Goal: Task Accomplishment & Management: Manage account settings

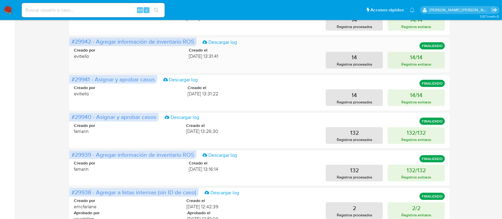
scroll to position [293, 0]
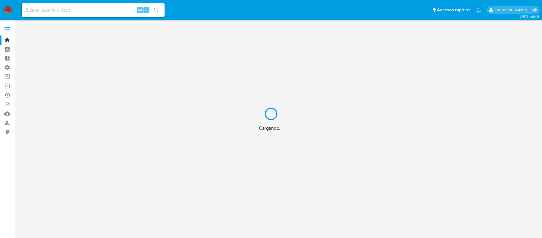
click at [5, 85] on div "Cargando..." at bounding box center [271, 119] width 542 height 238
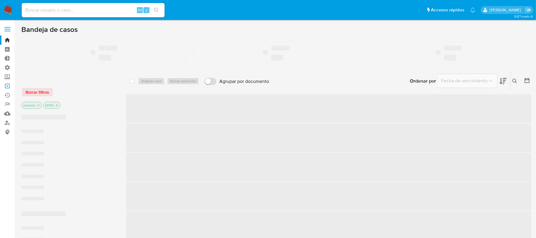
click at [6, 86] on link "Operaciones masivas" at bounding box center [35, 85] width 71 height 9
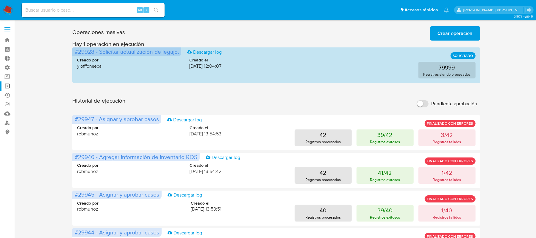
click at [457, 33] on span "Crear operación" at bounding box center [455, 33] width 35 height 13
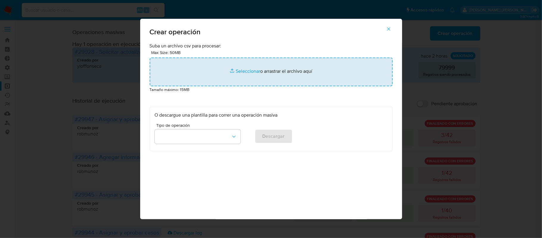
click at [237, 72] on input "file" at bounding box center [271, 71] width 243 height 29
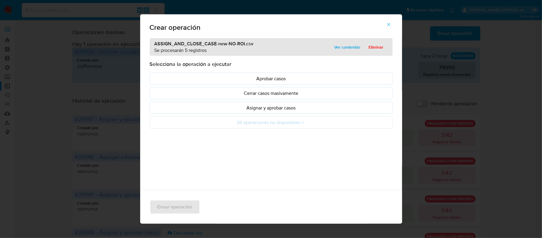
click at [297, 108] on p "Asignar y aprobar casos" at bounding box center [271, 107] width 233 height 7
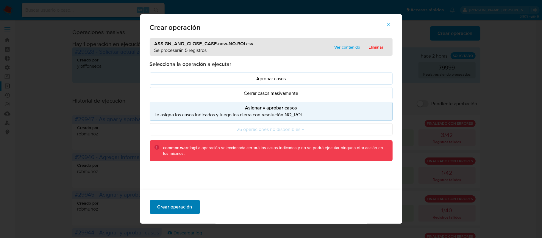
click at [187, 203] on span "Crear operación" at bounding box center [174, 206] width 35 height 13
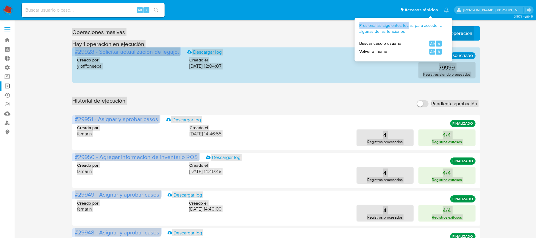
drag, startPoint x: 408, startPoint y: 24, endPoint x: 310, endPoint y: 24, distance: 98.8
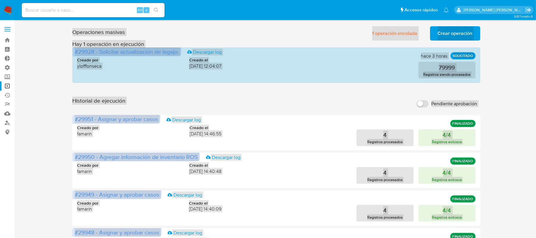
click at [310, 24] on div "Operaciones masivas 1 operación encolada Crear operación Sólo puede haber hasta…" at bounding box center [276, 32] width 408 height 17
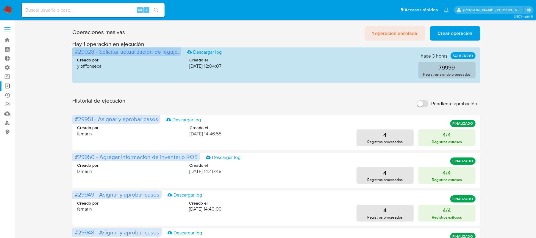
click at [390, 29] on span "1 operación encolada" at bounding box center [394, 33] width 45 height 13
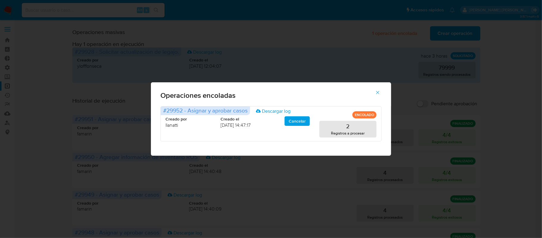
click at [380, 92] on icon "button" at bounding box center [377, 92] width 5 height 5
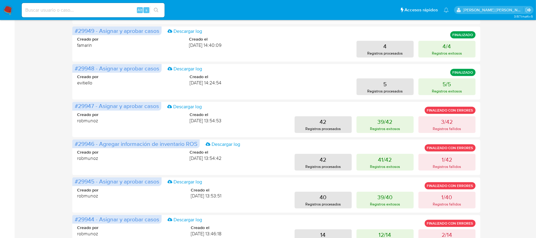
scroll to position [274, 0]
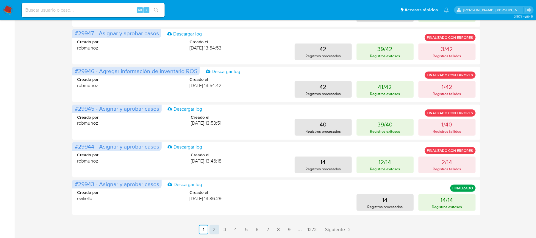
click at [216, 230] on link "2" at bounding box center [215, 229] width 10 height 10
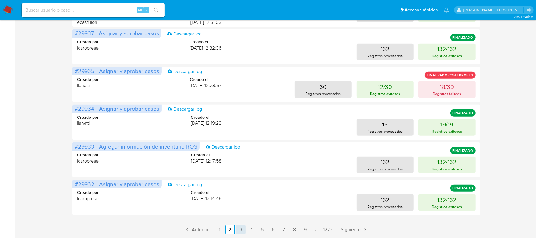
click at [242, 230] on link "3" at bounding box center [241, 229] width 10 height 10
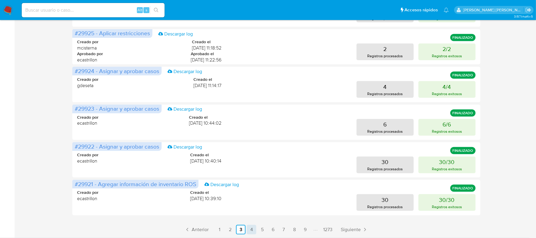
click at [251, 230] on link "4" at bounding box center [252, 229] width 10 height 10
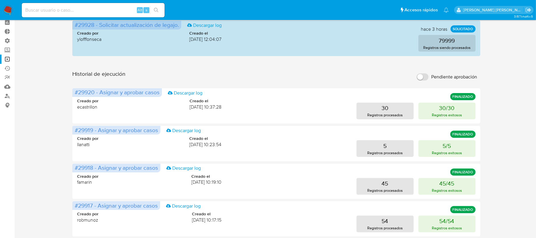
scroll to position [0, 0]
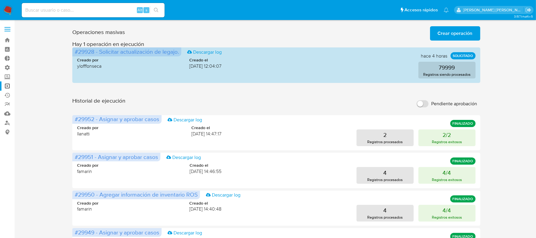
click at [12, 9] on img at bounding box center [8, 10] width 10 height 10
click at [9, 8] on img at bounding box center [8, 10] width 10 height 10
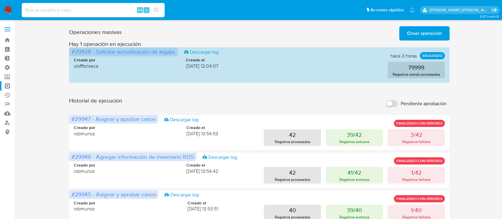
scroll to position [293, 0]
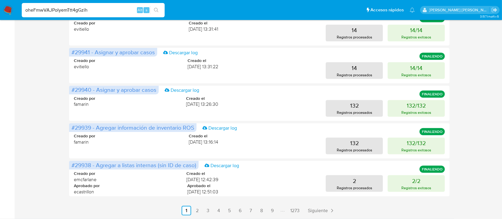
type input "oheFmwVAJPolyemTtt4gGzih"
click at [156, 8] on icon "search-icon" at bounding box center [156, 10] width 4 height 4
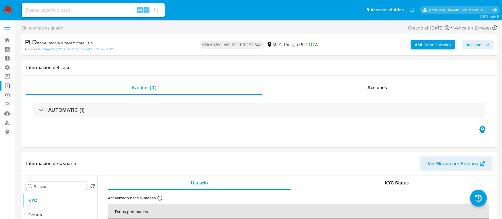
select select "10"
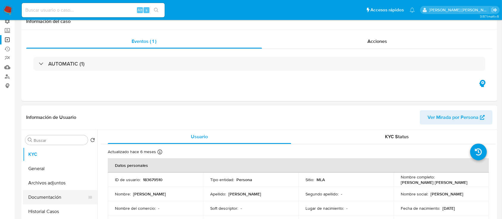
scroll to position [79, 0]
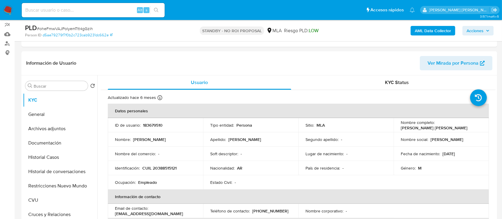
drag, startPoint x: 58, startPoint y: 117, endPoint x: 126, endPoint y: 26, distance: 112.7
click at [58, 117] on button "General" at bounding box center [60, 114] width 74 height 14
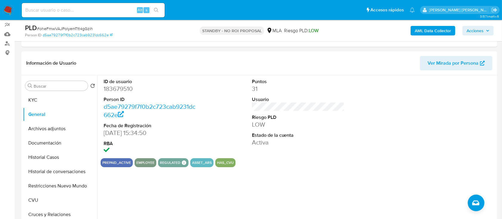
click at [92, 13] on input at bounding box center [93, 10] width 143 height 8
paste input "sA8y8NSPGLTWQ4csy4S9JqAv"
type input "sA8y8NSPGLTWQ4csy4S9JqAv"
click at [160, 8] on button "search-icon" at bounding box center [156, 10] width 12 height 8
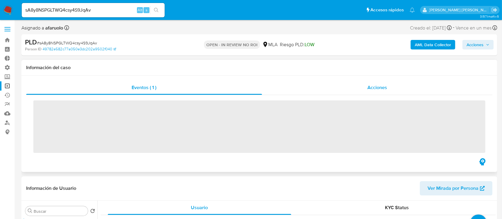
click at [345, 86] on div "Acciones" at bounding box center [377, 87] width 231 height 14
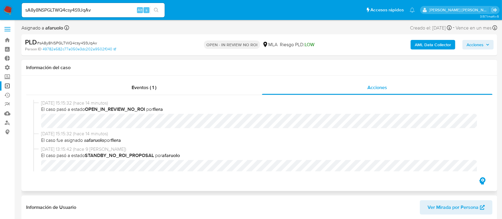
select select "10"
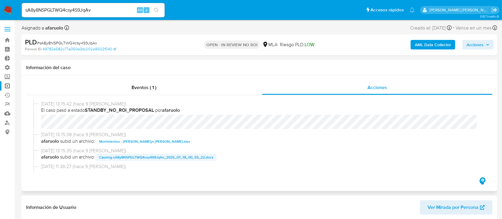
scroll to position [79, 0]
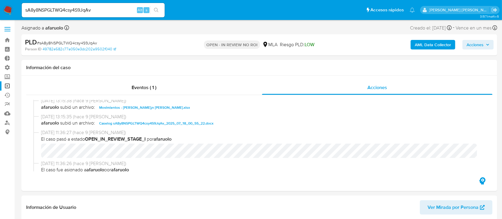
click at [95, 7] on input "sA8y8NSPGLTWQ4csy4S9JqAv" at bounding box center [93, 10] width 143 height 8
paste input "fXPWrgMkTNtAHBbXbXcGFL0d"
type input "fXPWrgMkTNtAHBbXbXcGFL0d"
click at [155, 7] on button "search-icon" at bounding box center [156, 10] width 12 height 8
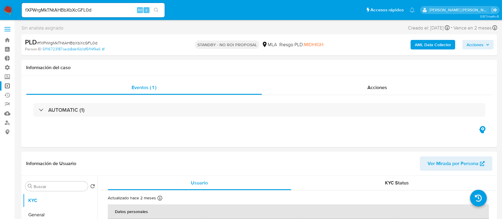
select select "10"
click at [119, 11] on input "fXPWrgMkTNtAHBbXbXcGFL0d" at bounding box center [93, 10] width 143 height 8
click at [118, 11] on input "fXPWrgMkTNtAHBbXbXcGFL0d" at bounding box center [93, 10] width 143 height 8
paste input "nFhQ9SHtakQOoNMme9ks7Pf6"
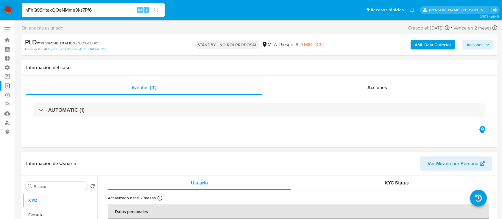
type input "nFhQ9SHtakQOoNMme9ks7Pf6"
click at [160, 9] on button "search-icon" at bounding box center [156, 10] width 12 height 8
click at [114, 9] on input "nFhQ9SHtakQOoNMme9ks7Pf6" at bounding box center [93, 10] width 143 height 8
select select "10"
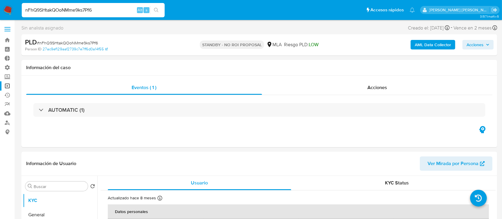
paste input "SMP8oMAZi9AWVRzdxAhD1LIu"
type input "SMP8oMAZi9AWVRzdxAhD1LIu"
click at [156, 8] on icon "search-icon" at bounding box center [156, 10] width 4 height 4
select select "10"
click at [92, 8] on input "SMP8oMAZi9AWVRzdxAhD1LIu" at bounding box center [93, 10] width 143 height 8
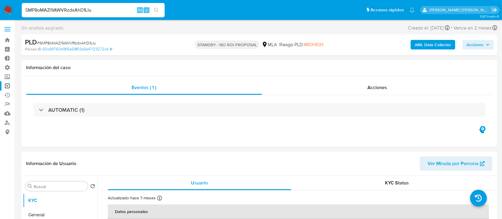
click at [92, 8] on input "SMP8oMAZi9AWVRzdxAhD1LIu" at bounding box center [93, 10] width 143 height 8
paste input "sA8y8NSPGLTWQ4csy4S9JqAv"
type input "sA8y8NSPGLTWQ4csy4S9JqAv"
click at [159, 6] on button "search-icon" at bounding box center [156, 10] width 12 height 8
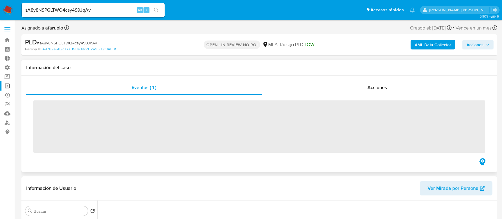
click at [347, 77] on div "Eventos ( 1 ) Acciones ‌" at bounding box center [259, 124] width 476 height 96
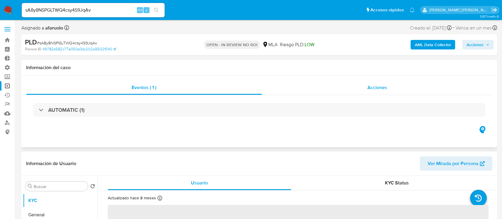
click at [348, 82] on div "Acciones" at bounding box center [377, 87] width 231 height 14
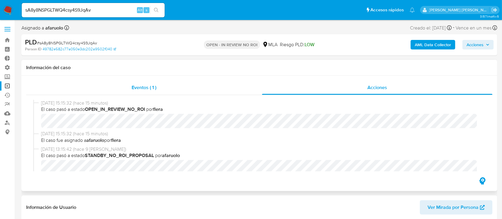
select select "10"
click at [10, 83] on link "Operaciones masivas" at bounding box center [35, 85] width 71 height 9
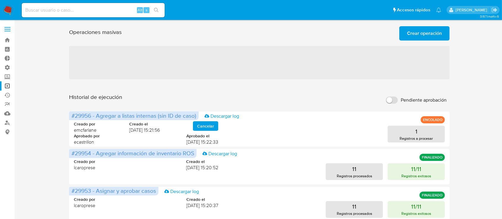
click at [425, 37] on span "Crear operación" at bounding box center [424, 33] width 35 height 13
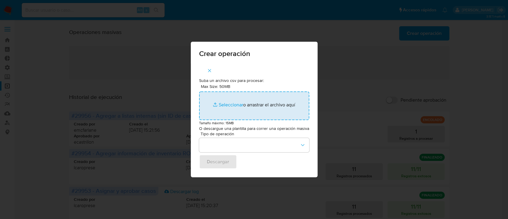
click at [232, 103] on input "Max Size: 50MB Seleccionar archivos" at bounding box center [254, 105] width 110 height 29
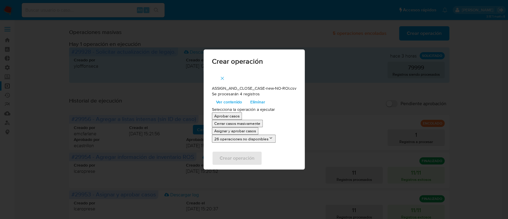
drag, startPoint x: 232, startPoint y: 103, endPoint x: 231, endPoint y: 131, distance: 28.0
click at [231, 131] on p "Asignar y aprobar casos" at bounding box center [235, 131] width 42 height 6
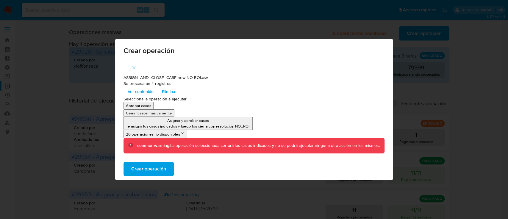
click at [155, 169] on span "Crear operación" at bounding box center [148, 168] width 35 height 13
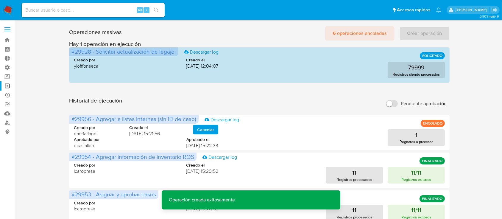
click at [361, 34] on span "6 operaciones encoladas" at bounding box center [360, 33] width 54 height 13
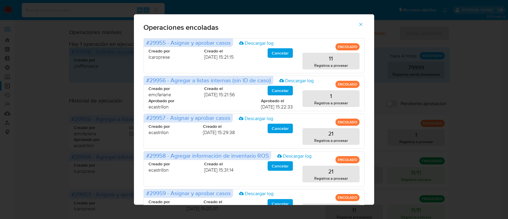
click at [53, 58] on div "Operaciones encoladas #29955 - Asignar y aprobar casos Descargar log ENCOLADO C…" at bounding box center [254, 109] width 508 height 219
click at [363, 24] on icon "button" at bounding box center [360, 24] width 3 height 3
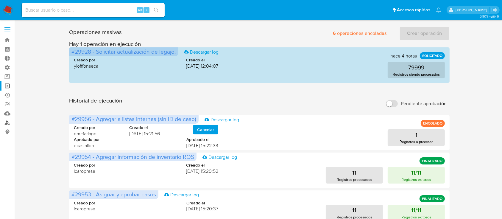
click at [7, 122] on link "Buscador de personas" at bounding box center [35, 122] width 71 height 9
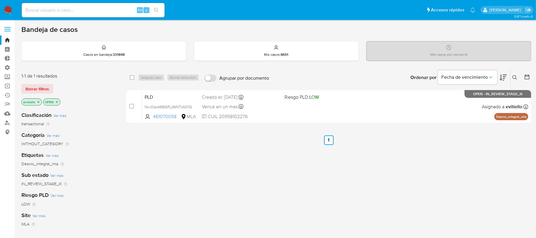
click at [8, 11] on img at bounding box center [8, 10] width 10 height 10
click at [10, 85] on link "Operaciones masivas" at bounding box center [35, 85] width 71 height 9
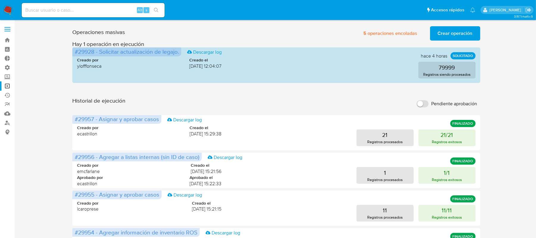
click at [92, 13] on input at bounding box center [93, 10] width 143 height 8
paste input "635728536"
type input "635728536"
click at [155, 6] on button "search-icon" at bounding box center [156, 10] width 12 height 8
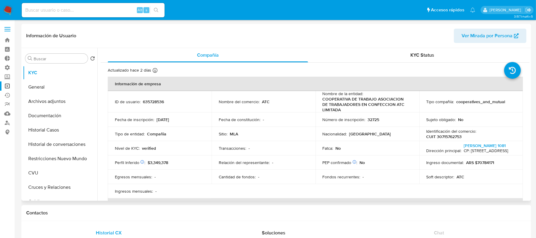
select select "10"
click at [392, 50] on div "KYC Status" at bounding box center [422, 55] width 200 height 14
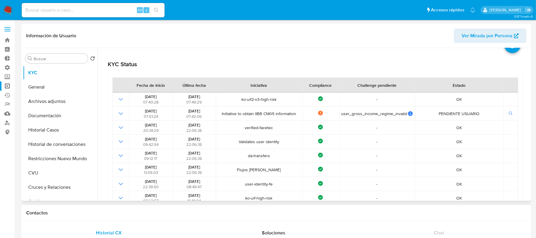
scroll to position [40, 0]
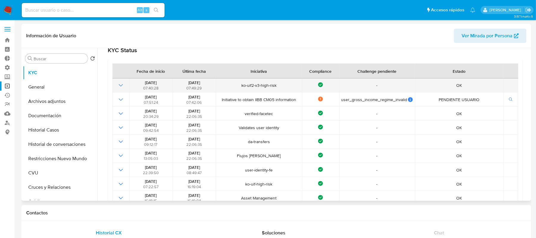
click at [117, 84] on icon "Mostrar operación" at bounding box center [120, 85] width 7 height 7
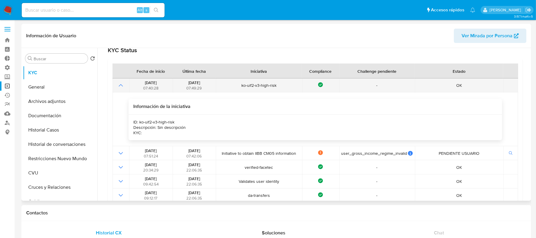
click at [118, 84] on icon "Mostrar operación" at bounding box center [120, 85] width 7 height 7
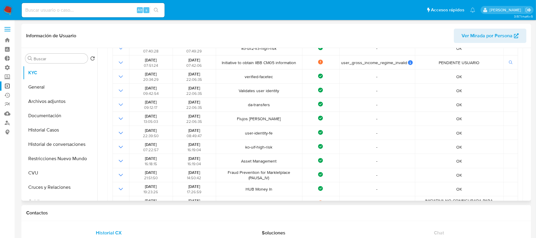
scroll to position [0, 0]
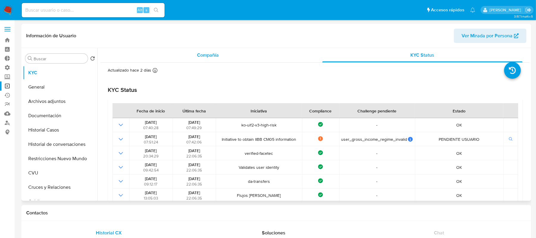
click at [149, 61] on div "Compañía" at bounding box center [208, 55] width 200 height 14
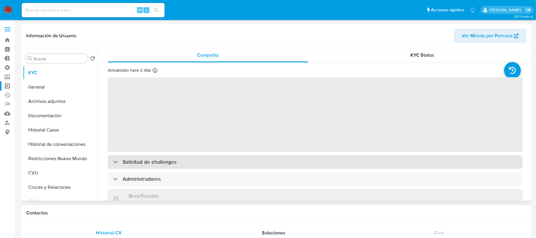
click at [144, 160] on h3 "Solicitud de challenges" at bounding box center [150, 161] width 54 height 7
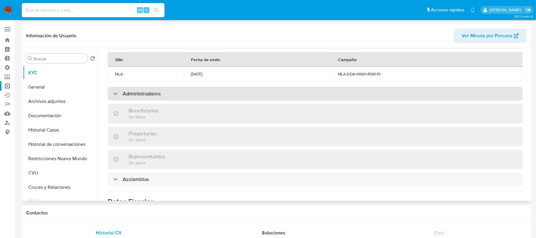
scroll to position [315, 0]
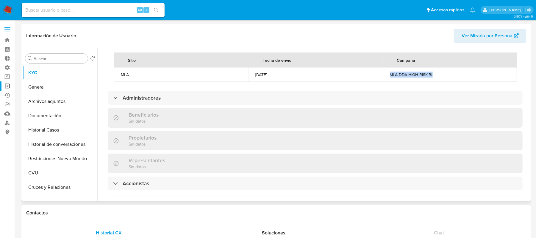
drag, startPoint x: 439, startPoint y: 77, endPoint x: 361, endPoint y: 77, distance: 77.4
click at [361, 77] on tr "MLA 21/04/2025 MLA-DDA-HIGH-RISK-PJ" at bounding box center [315, 74] width 403 height 14
click at [340, 77] on div "21/04/2025" at bounding box center [315, 74] width 120 height 5
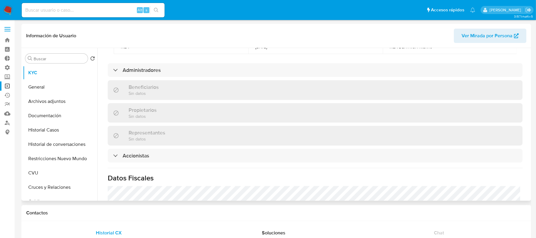
scroll to position [354, 0]
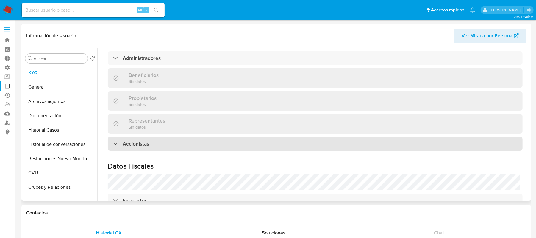
click at [192, 150] on div "Accionistas" at bounding box center [315, 144] width 415 height 14
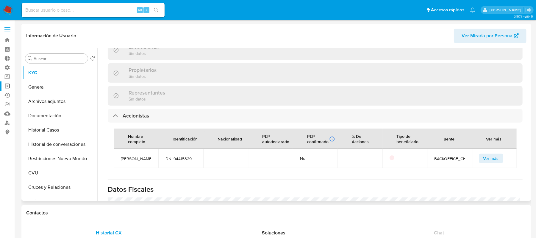
scroll to position [394, 0]
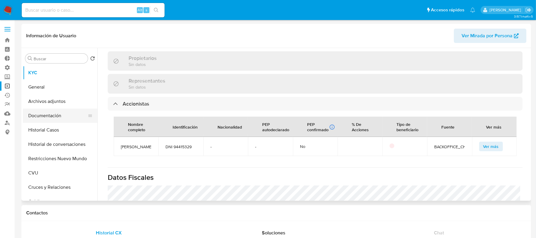
click at [72, 117] on button "Documentación" at bounding box center [58, 115] width 70 height 14
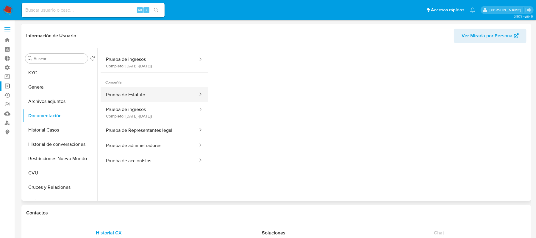
scroll to position [48, 0]
click at [69, 91] on button "General" at bounding box center [58, 87] width 70 height 14
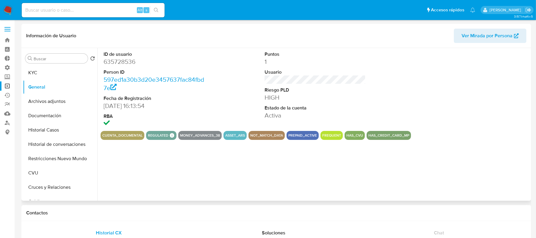
click at [124, 61] on dd "635728536" at bounding box center [154, 61] width 101 height 8
copy dd "635728536"
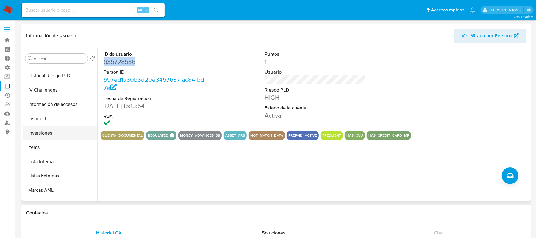
scroll to position [200, 0]
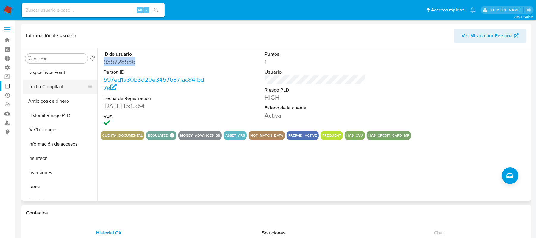
click at [60, 83] on button "Fecha Compliant" at bounding box center [58, 86] width 70 height 14
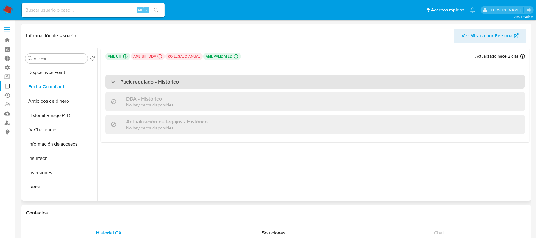
click at [160, 79] on h3 "Pack regulado - Histórico" at bounding box center [149, 81] width 59 height 7
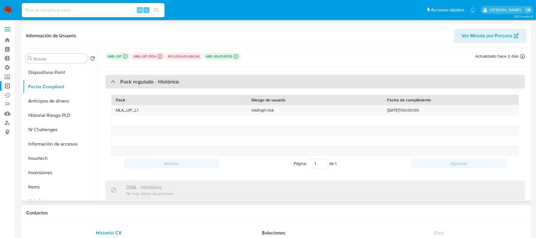
click at [160, 79] on h3 "Pack regulado - Histórico" at bounding box center [149, 81] width 59 height 7
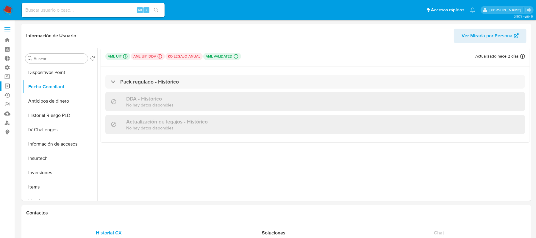
click at [11, 14] on img at bounding box center [8, 10] width 10 height 10
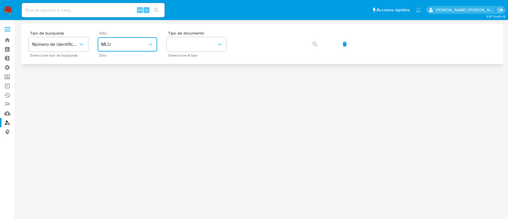
click at [124, 41] on span "MLU" at bounding box center [124, 44] width 46 height 6
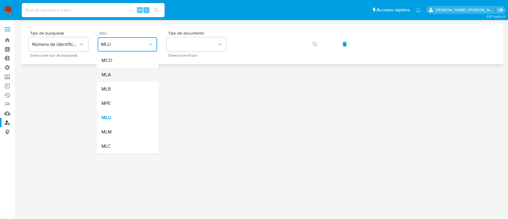
click at [136, 75] on div "MLA" at bounding box center [125, 75] width 49 height 14
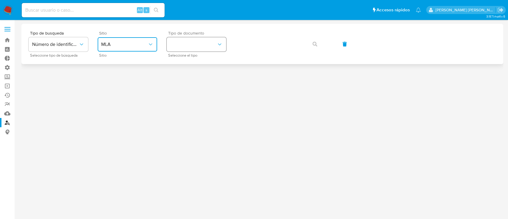
click at [195, 39] on button "identificationType" at bounding box center [197, 44] width 60 height 14
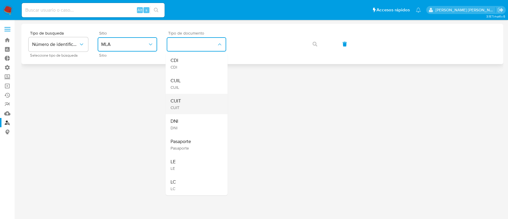
click at [200, 104] on div "CUIT CUIT" at bounding box center [194, 104] width 49 height 20
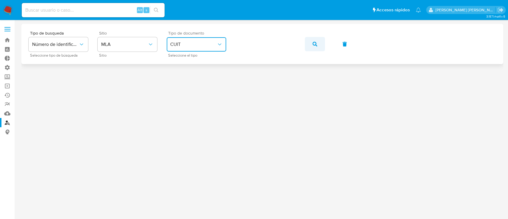
click at [318, 47] on button "button" at bounding box center [315, 44] width 20 height 14
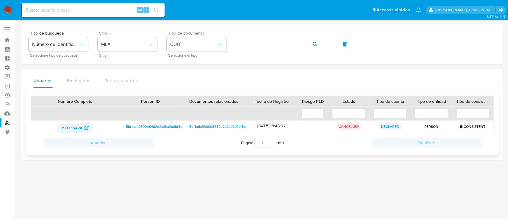
click at [81, 129] on span "798335424" at bounding box center [71, 128] width 21 height 10
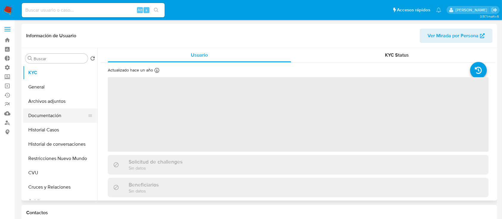
select select "10"
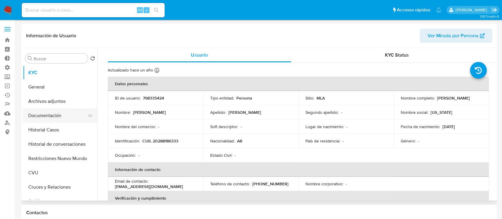
click at [63, 116] on button "Documentación" at bounding box center [58, 115] width 70 height 14
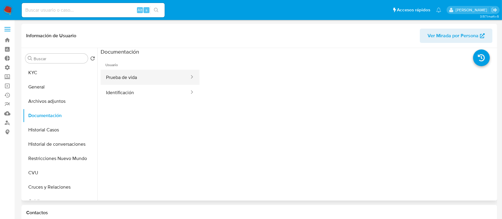
click at [148, 83] on button "Prueba de vida" at bounding box center [145, 77] width 89 height 15
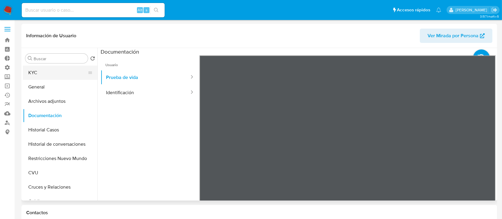
click at [54, 71] on button "KYC" at bounding box center [58, 72] width 70 height 14
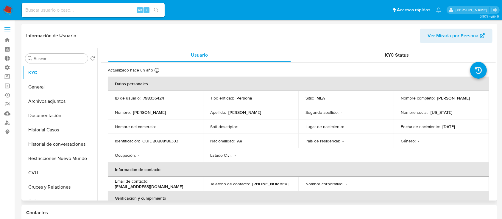
click at [158, 140] on p "CUIL 20288186333" at bounding box center [160, 140] width 36 height 5
copy p "20288186333"
click at [71, 121] on button "Documentación" at bounding box center [58, 115] width 70 height 14
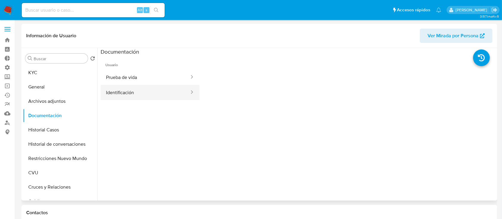
click at [149, 94] on button "Identificación" at bounding box center [145, 92] width 89 height 15
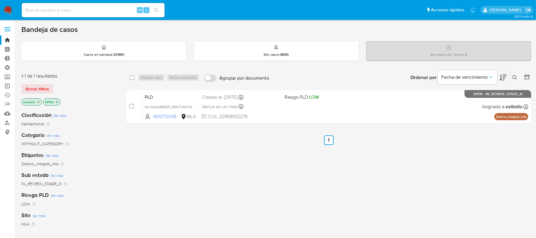
click at [9, 86] on link "Operaciones masivas" at bounding box center [35, 85] width 71 height 9
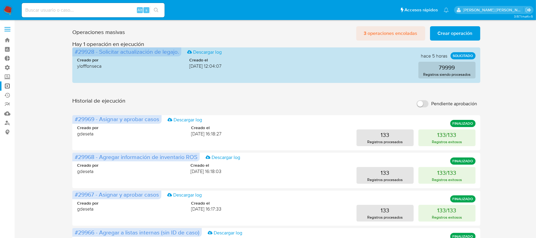
click at [396, 35] on span "3 operaciones encoladas" at bounding box center [391, 33] width 54 height 13
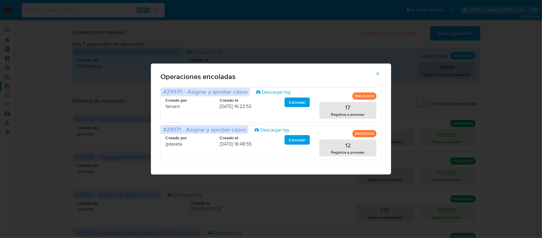
click at [380, 73] on icon "button" at bounding box center [377, 73] width 5 height 5
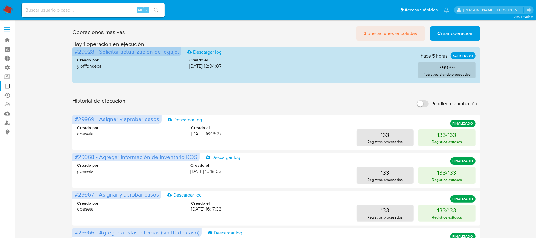
click at [404, 34] on span "3 operaciones encoladas" at bounding box center [391, 33] width 54 height 13
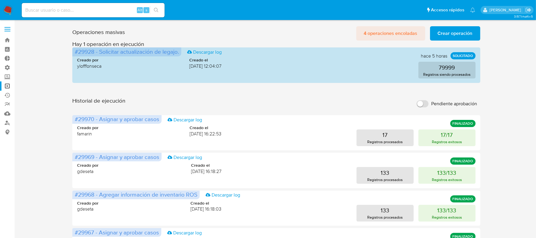
click at [375, 27] on div "Operaciones masivas 4 operaciones encoladas Crear operación Sólo puede haber ha…" at bounding box center [276, 32] width 408 height 17
click at [376, 24] on div "Operaciones masivas 4 operaciones encoladas Crear operación Sólo puede haber ha…" at bounding box center [276, 32] width 408 height 17
click at [376, 37] on span "4 operaciones encoladas" at bounding box center [391, 33] width 54 height 13
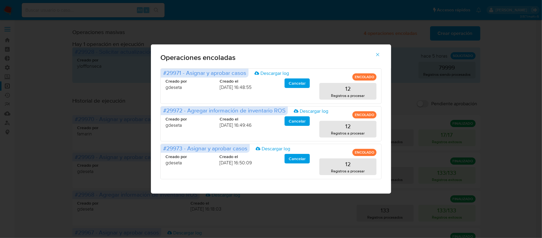
click at [379, 53] on icon "button" at bounding box center [377, 54] width 5 height 5
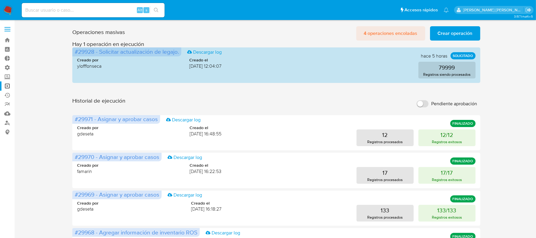
click at [372, 32] on span "4 operaciones encoladas" at bounding box center [391, 33] width 54 height 13
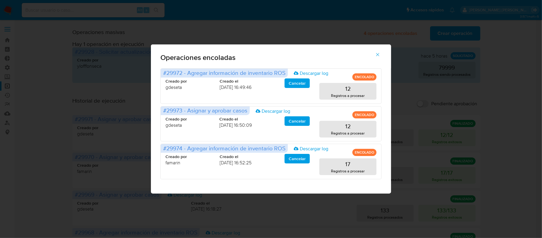
click at [376, 56] on icon "button" at bounding box center [377, 54] width 5 height 5
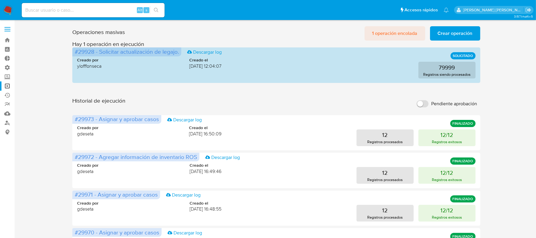
click at [399, 35] on span "1 operación encolada" at bounding box center [394, 33] width 45 height 13
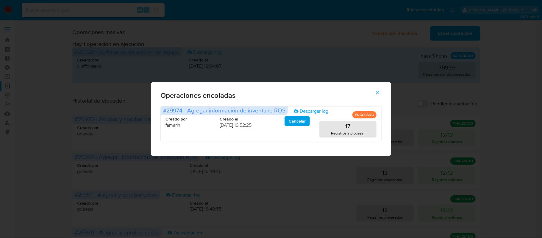
click at [381, 90] on button "button" at bounding box center [377, 92] width 21 height 14
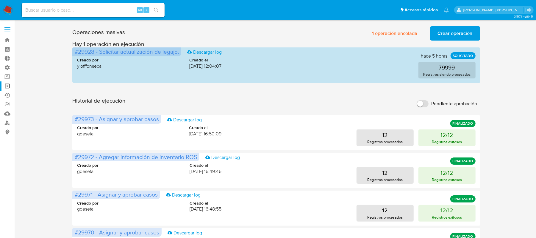
click at [5, 7] on img at bounding box center [8, 10] width 10 height 10
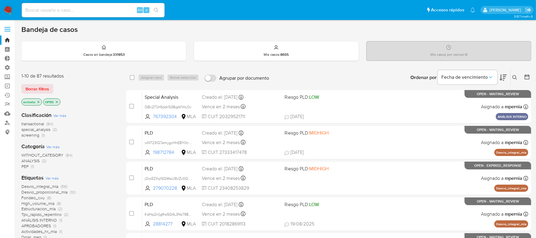
click at [425, 49] on div "Mis casos por vencer : 0" at bounding box center [449, 50] width 164 height 19
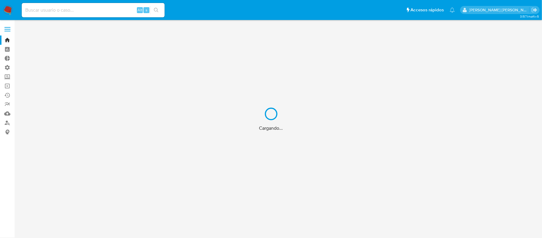
click at [85, 13] on div "Cargando..." at bounding box center [271, 119] width 542 height 238
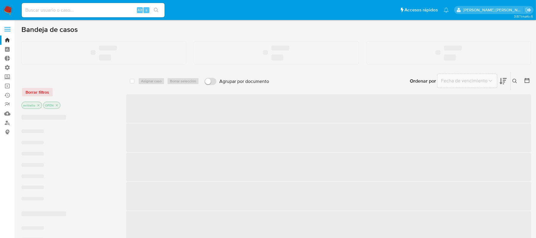
click at [112, 13] on input at bounding box center [93, 10] width 143 height 8
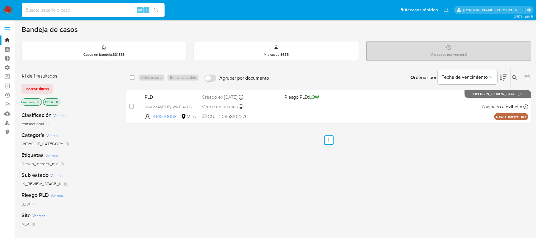
paste input "670808754"
type input "670808754"
click at [158, 10] on icon "search-icon" at bounding box center [156, 10] width 5 height 5
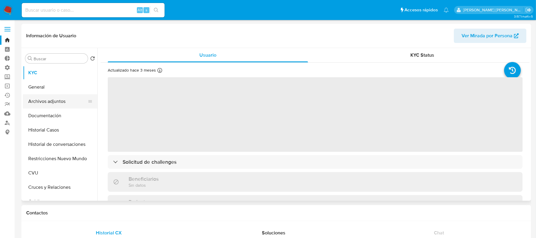
click at [61, 97] on button "Archivos adjuntos" at bounding box center [58, 101] width 70 height 14
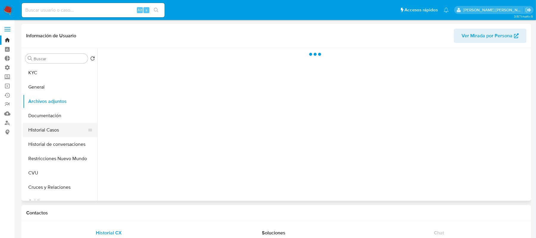
select select "10"
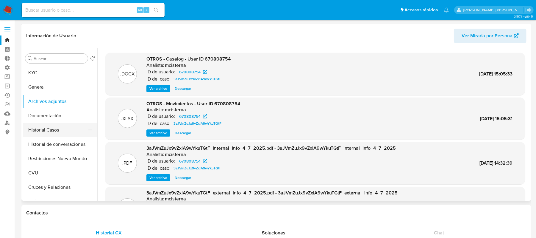
click at [64, 129] on button "Historial Casos" at bounding box center [58, 130] width 70 height 14
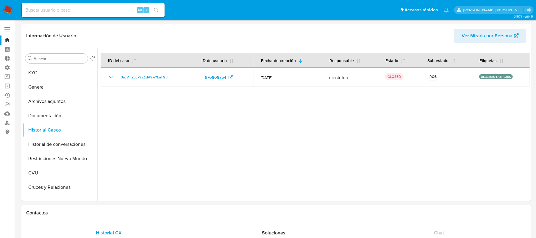
click at [72, 13] on input at bounding box center [93, 10] width 143 height 8
paste input "2427852877"
type input "2427852877"
click at [160, 10] on button "search-icon" at bounding box center [156, 10] width 12 height 8
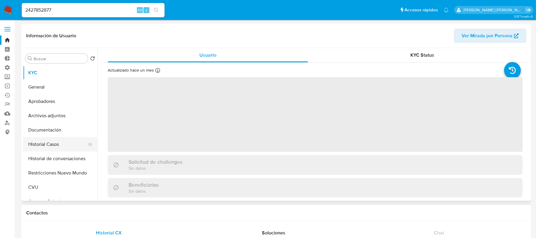
click at [67, 141] on button "Historial Casos" at bounding box center [58, 144] width 70 height 14
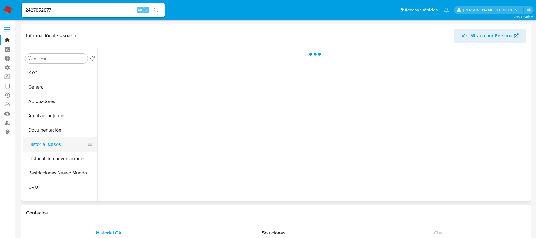
select select "10"
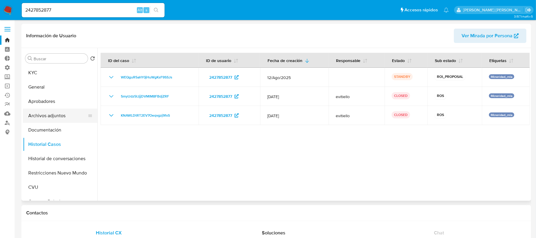
click at [67, 118] on button "Archivos adjuntos" at bounding box center [58, 115] width 70 height 14
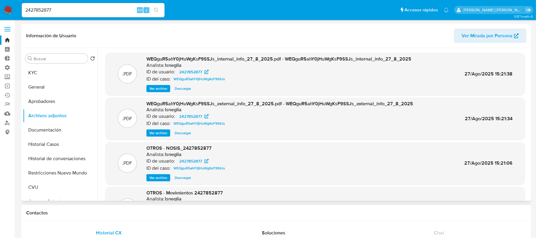
click at [173, 63] on h6 "lsneglia" at bounding box center [173, 65] width 17 height 6
copy h6 "lsneglia"
click at [90, 9] on input "2427852877" at bounding box center [93, 10] width 143 height 8
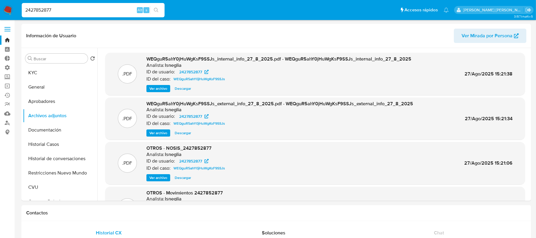
paste input "33937933"
type input "2433937933"
click at [156, 12] on icon "search-icon" at bounding box center [156, 10] width 5 height 5
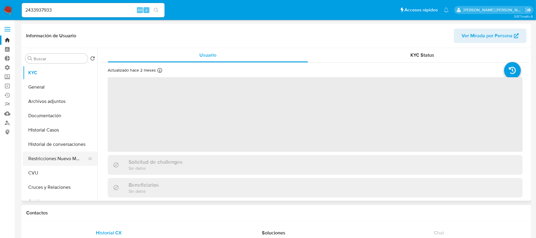
click at [65, 159] on button "Restricciones Nuevo Mundo" at bounding box center [58, 158] width 70 height 14
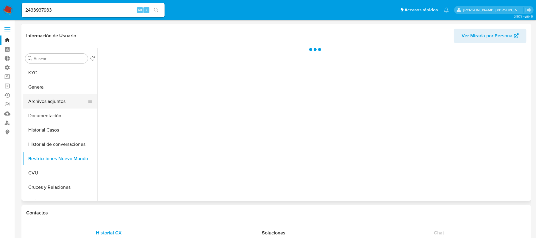
select select "10"
click at [67, 101] on button "Archivos adjuntos" at bounding box center [58, 101] width 70 height 14
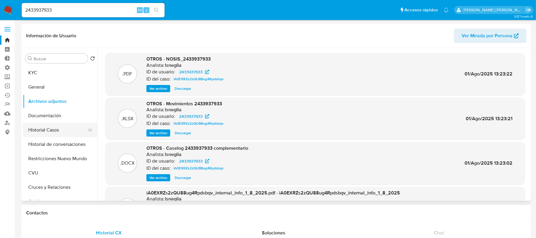
click at [62, 125] on button "Historial Casos" at bounding box center [58, 130] width 70 height 14
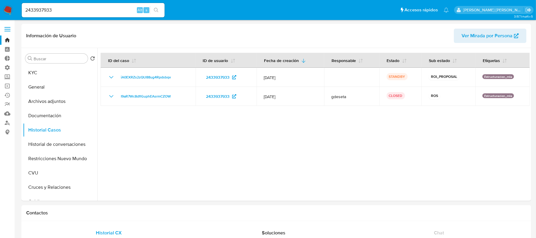
click at [74, 7] on input "2433937933" at bounding box center [93, 10] width 143 height 8
paste input "398736445"
click at [162, 10] on input "2398736445" at bounding box center [93, 10] width 143 height 8
type input "2398736445"
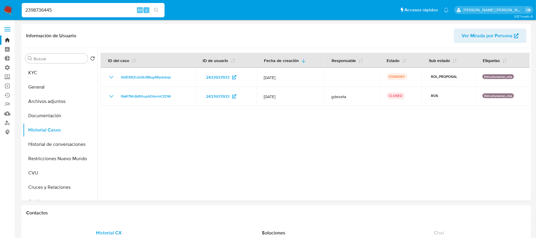
click at [156, 10] on icon "search-icon" at bounding box center [156, 10] width 5 height 5
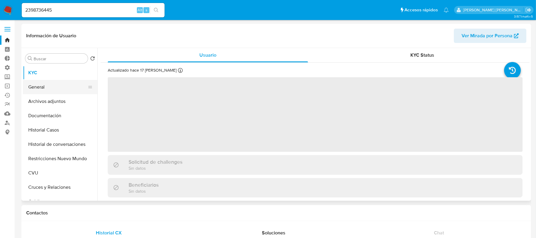
click at [63, 85] on button "General" at bounding box center [58, 87] width 70 height 14
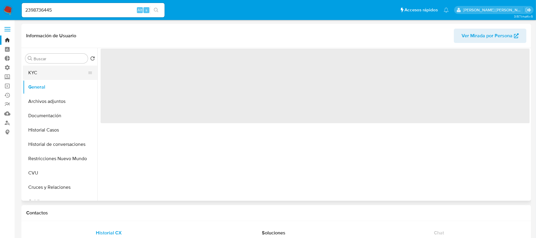
click at [60, 70] on button "KYC" at bounding box center [58, 72] width 70 height 14
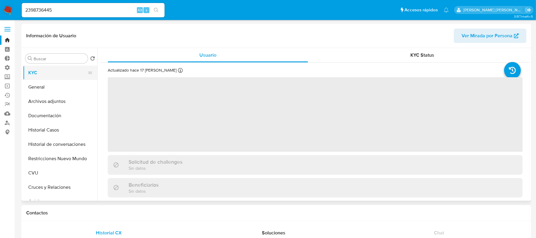
select select "10"
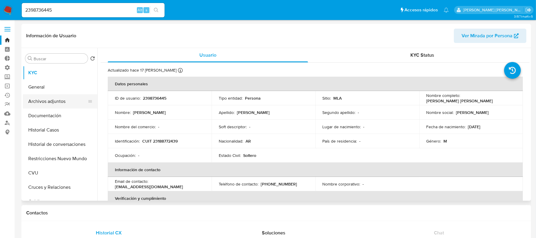
click at [63, 100] on button "Archivos adjuntos" at bounding box center [58, 101] width 70 height 14
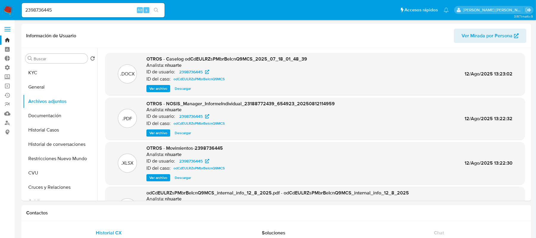
click at [88, 7] on input "2398736445" at bounding box center [93, 10] width 143 height 8
paste input "453948342"
type input "2453948342"
click at [158, 10] on icon "search-icon" at bounding box center [156, 10] width 5 height 5
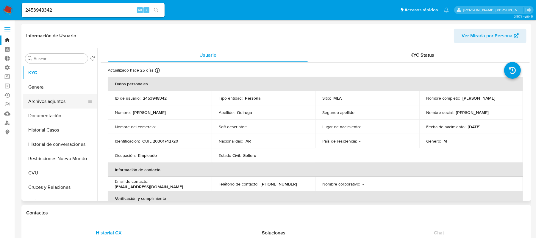
click at [61, 101] on button "Archivos adjuntos" at bounding box center [58, 101] width 70 height 14
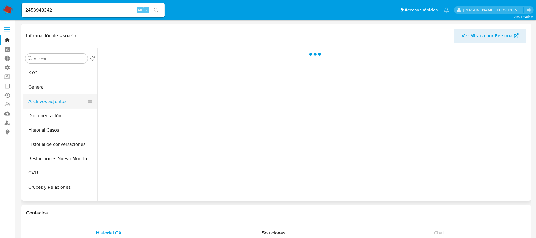
select select "10"
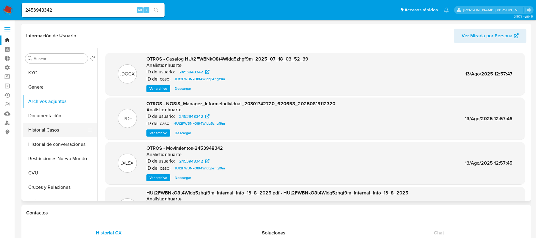
click at [61, 135] on button "Historial Casos" at bounding box center [58, 130] width 70 height 14
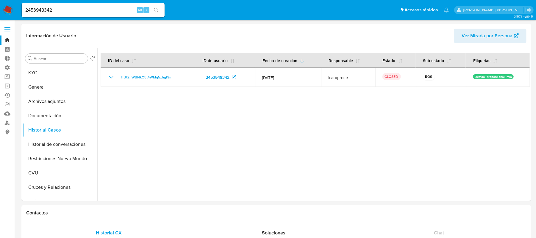
click at [119, 8] on input "2453948342" at bounding box center [93, 10] width 143 height 8
paste input "398736445"
type input "2398736445"
click at [157, 8] on icon "search-icon" at bounding box center [156, 10] width 4 height 4
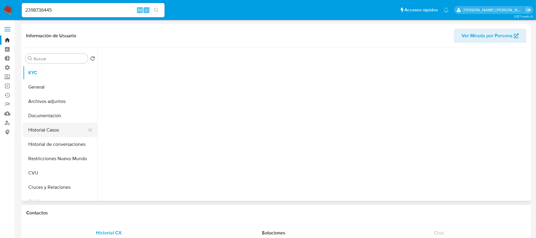
click at [60, 125] on button "Historial Casos" at bounding box center [58, 130] width 70 height 14
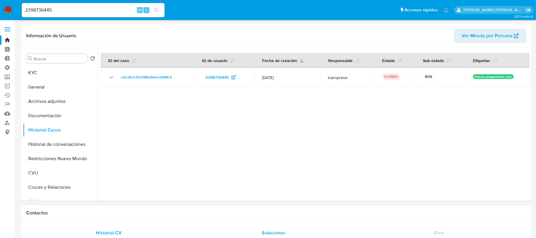
select select "10"
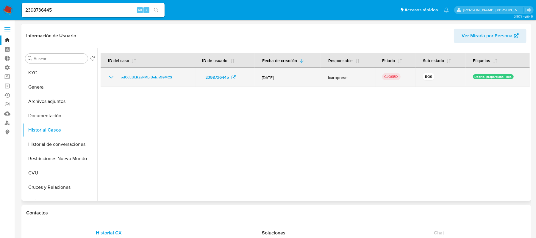
click at [113, 74] on icon "Mostrar/Ocultar" at bounding box center [111, 77] width 7 height 7
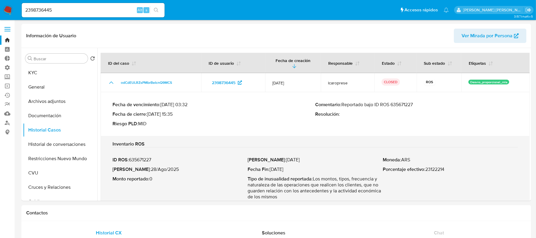
click at [100, 9] on input "2398736445" at bounding box center [93, 10] width 143 height 8
paste input "504993347"
type input "2504993347"
click at [160, 11] on button "search-icon" at bounding box center [156, 10] width 12 height 8
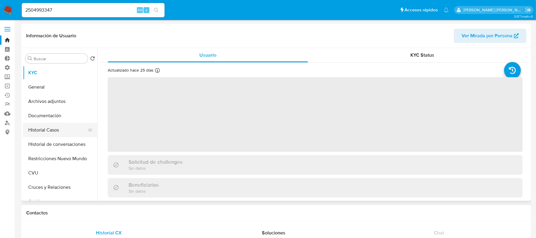
click at [62, 130] on button "Historial Casos" at bounding box center [58, 130] width 70 height 14
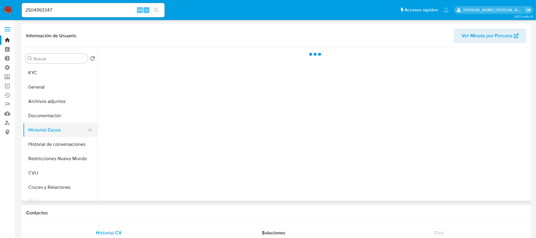
select select "10"
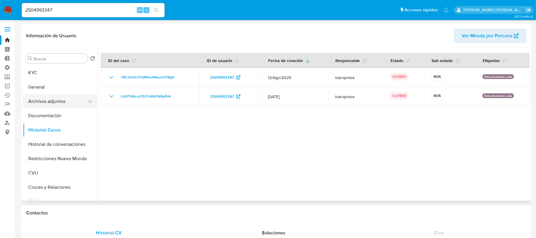
click at [78, 99] on button "Archivos adjuntos" at bounding box center [58, 101] width 70 height 14
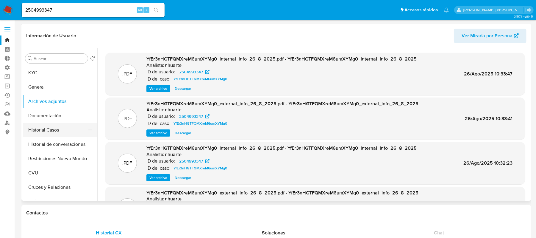
drag, startPoint x: 69, startPoint y: 133, endPoint x: 85, endPoint y: 133, distance: 15.5
click at [69, 133] on button "Historial Casos" at bounding box center [58, 130] width 70 height 14
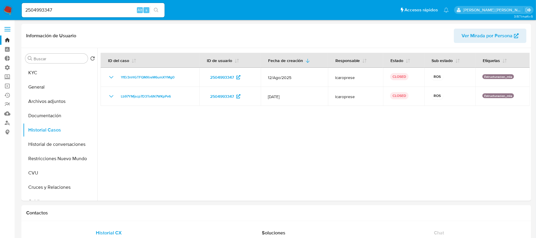
click at [76, 14] on div "2504993347 Alt s" at bounding box center [93, 10] width 143 height 14
click at [80, 10] on input "2504993347" at bounding box center [93, 10] width 143 height 8
paste input "476244181"
type input "2476244181"
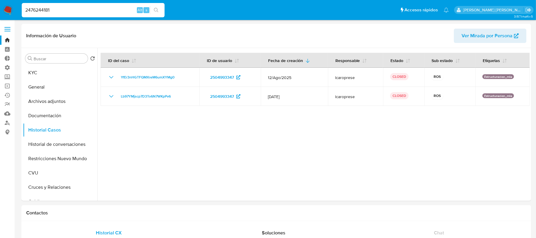
click at [156, 10] on icon "search-icon" at bounding box center [156, 10] width 5 height 5
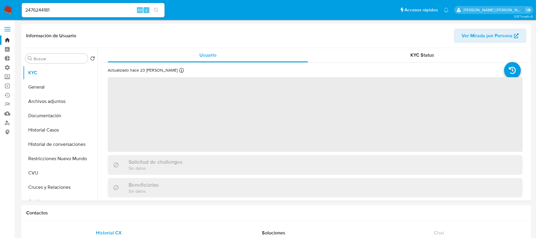
click at [54, 155] on button "Restricciones Nuevo Mundo" at bounding box center [60, 158] width 74 height 14
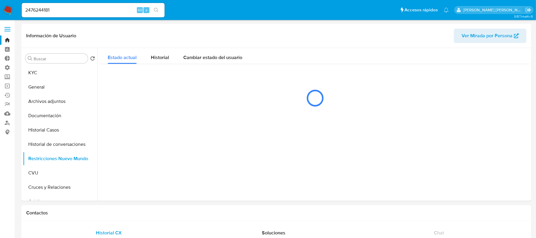
select select "10"
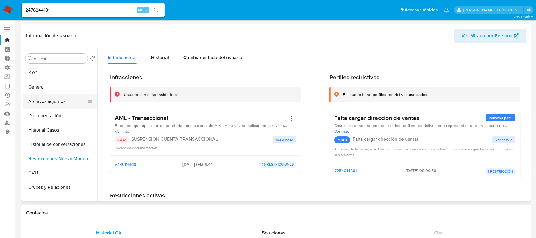
click at [71, 99] on button "Archivos adjuntos" at bounding box center [58, 101] width 70 height 14
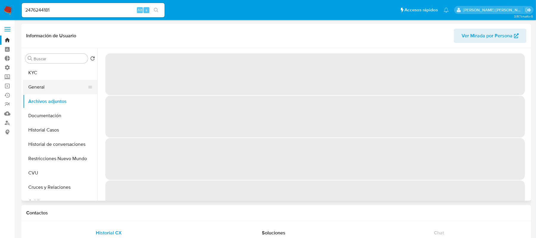
click at [68, 86] on button "General" at bounding box center [58, 87] width 70 height 14
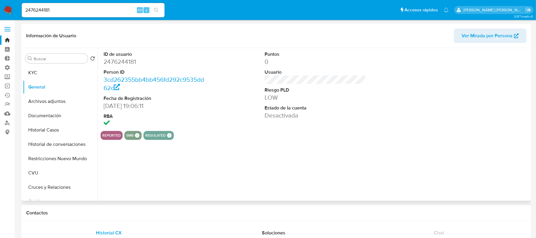
click at [130, 59] on dd "2476244181" at bounding box center [154, 61] width 101 height 8
copy dd "2476244181"
click at [65, 101] on button "Archivos adjuntos" at bounding box center [58, 101] width 70 height 14
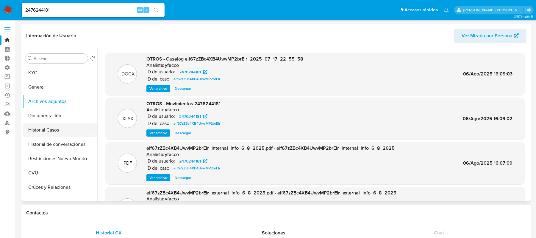
click at [65, 129] on button "Historial Casos" at bounding box center [58, 130] width 70 height 14
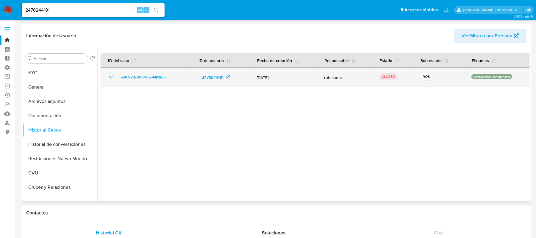
click at [113, 79] on icon "Mostrar/Ocultar" at bounding box center [111, 77] width 7 height 7
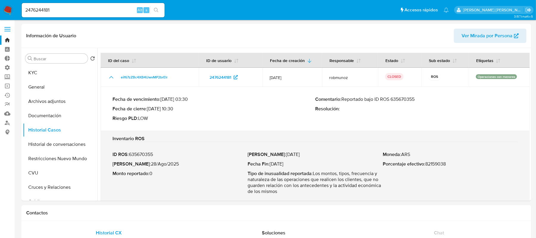
click at [94, 15] on div "2476244181 Alt s" at bounding box center [93, 10] width 143 height 14
click at [95, 13] on input "2476244181" at bounding box center [93, 10] width 143 height 8
paste input "419731058"
type input "419731058"
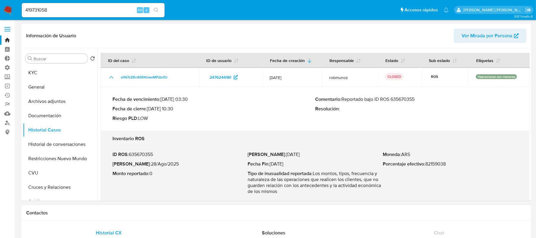
click at [157, 10] on icon "search-icon" at bounding box center [156, 10] width 5 height 5
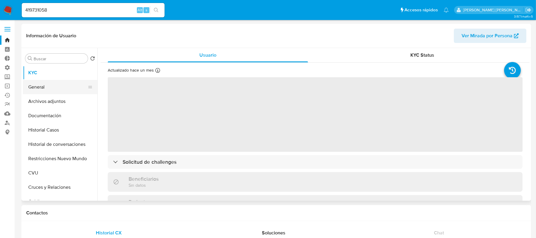
click at [48, 82] on button "General" at bounding box center [58, 87] width 70 height 14
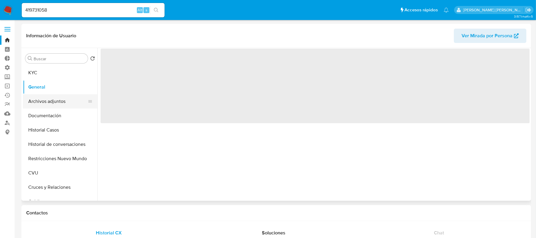
select select "10"
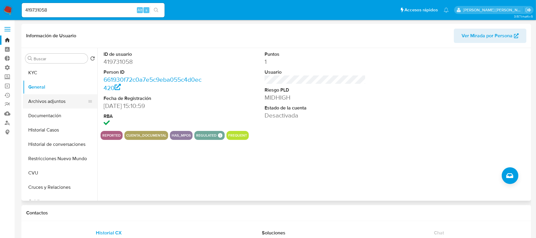
click at [68, 101] on button "Archivos adjuntos" at bounding box center [58, 101] width 70 height 14
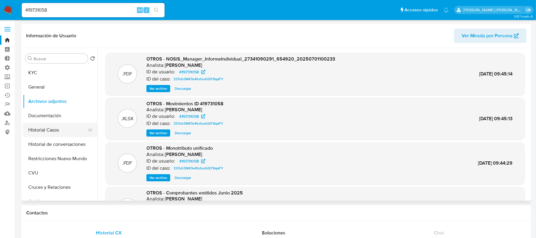
click at [61, 131] on button "Historial Casos" at bounding box center [58, 130] width 70 height 14
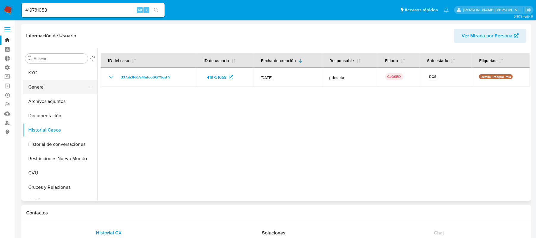
click at [51, 84] on button "General" at bounding box center [58, 87] width 70 height 14
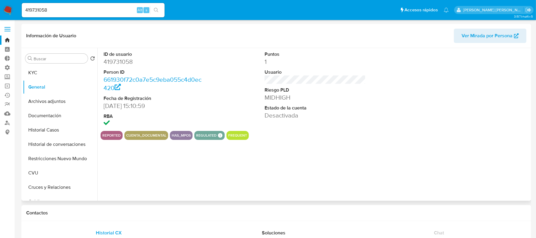
click at [124, 63] on dd "419731058" at bounding box center [154, 61] width 101 height 8
copy dd "419731058"
click at [92, 12] on input "419731058" at bounding box center [93, 10] width 143 height 8
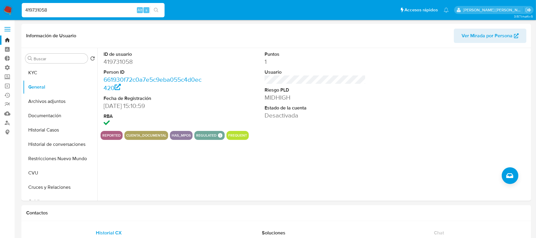
paste input "670808754"
type input "670808754"
click at [156, 11] on icon "search-icon" at bounding box center [156, 10] width 5 height 5
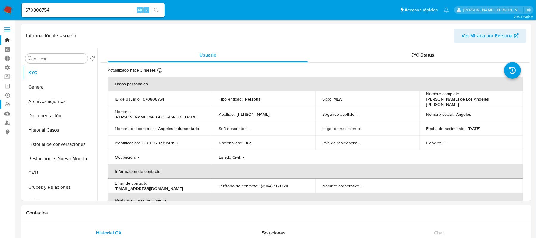
select select "10"
click at [68, 131] on button "Historial Casos" at bounding box center [58, 130] width 70 height 14
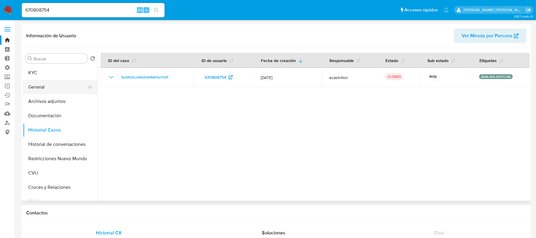
click at [65, 90] on button "General" at bounding box center [58, 87] width 70 height 14
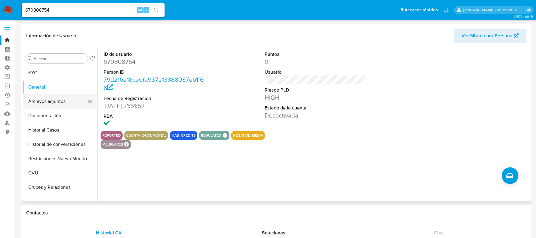
drag, startPoint x: 52, startPoint y: 102, endPoint x: 92, endPoint y: 106, distance: 40.3
click at [52, 102] on button "Archivos adjuntos" at bounding box center [58, 101] width 70 height 14
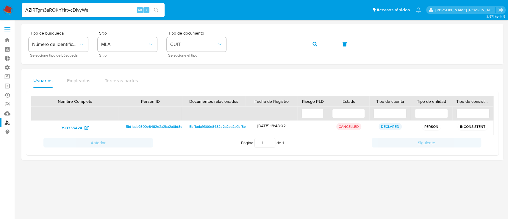
type input "AZiRTgm3aROKYHttvcDIvyWe"
click at [158, 8] on icon "search-icon" at bounding box center [156, 10] width 5 height 5
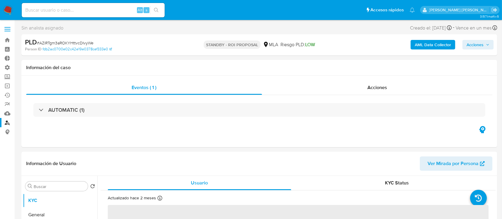
select select "10"
click at [93, 10] on input at bounding box center [93, 10] width 143 height 8
paste input "sA8y8NSPGLTWQ4csy4S9JqAv"
type input "sA8y8NSPGLTWQ4csy4S9JqAv"
click at [158, 8] on icon "search-icon" at bounding box center [156, 10] width 5 height 5
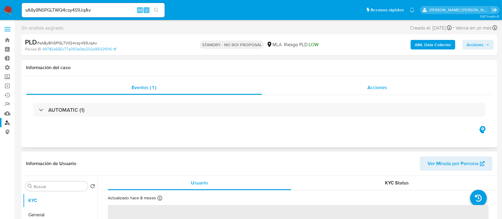
click at [375, 82] on div "Acciones" at bounding box center [377, 87] width 231 height 14
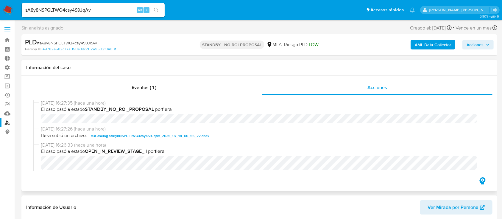
select select "10"
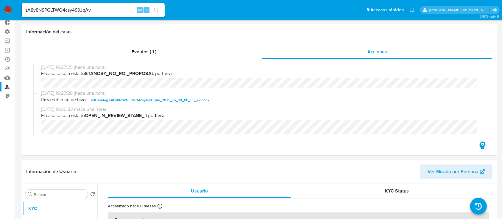
scroll to position [79, 0]
